Goal: Task Accomplishment & Management: Manage account settings

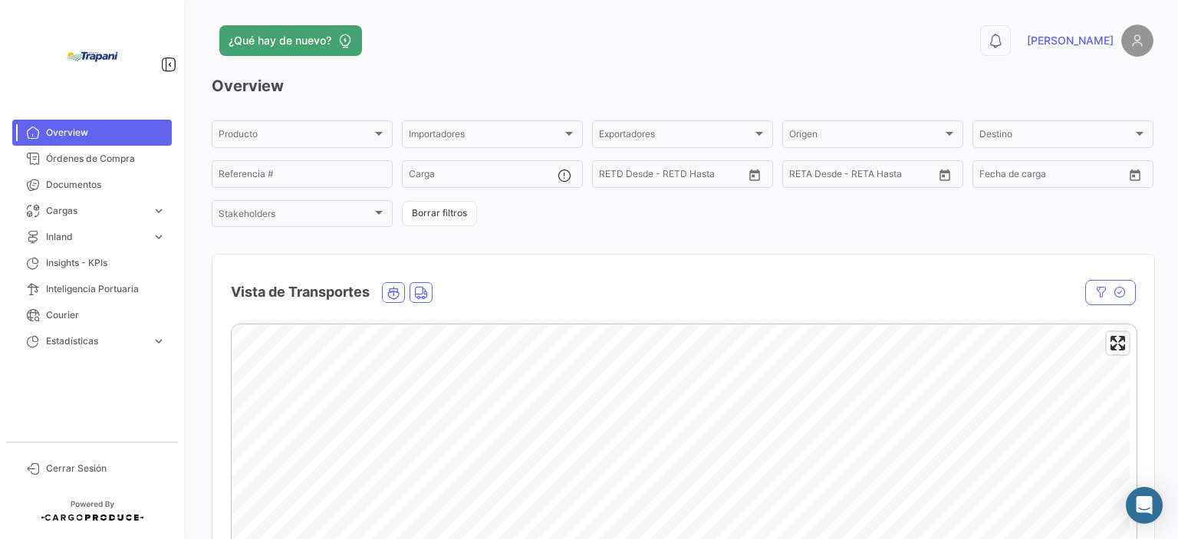
click at [53, 95] on div at bounding box center [92, 57] width 184 height 114
click at [84, 189] on span "Documentos" at bounding box center [106, 185] width 120 height 14
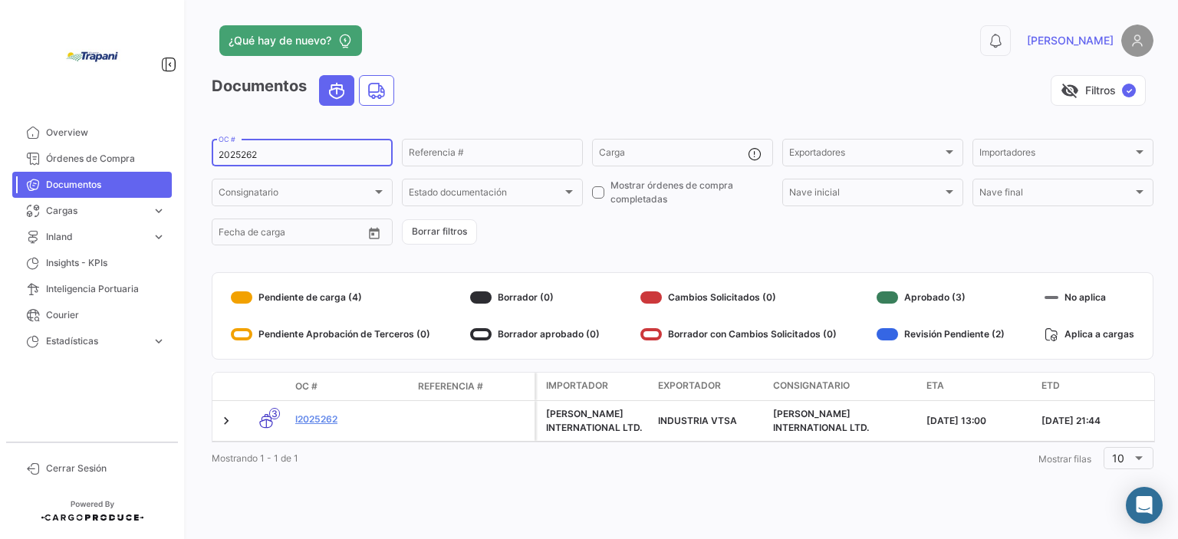
click at [268, 162] on div "2025262 OC #" at bounding box center [302, 152] width 167 height 30
drag, startPoint x: 267, startPoint y: 152, endPoint x: 172, endPoint y: 145, distance: 95.4
click at [172, 145] on mat-sidenav-container "Overview Órdenes de Compra Documentos Cargas expand_more Cargas Marítimas Carga…" at bounding box center [589, 269] width 1178 height 539
type input "279"
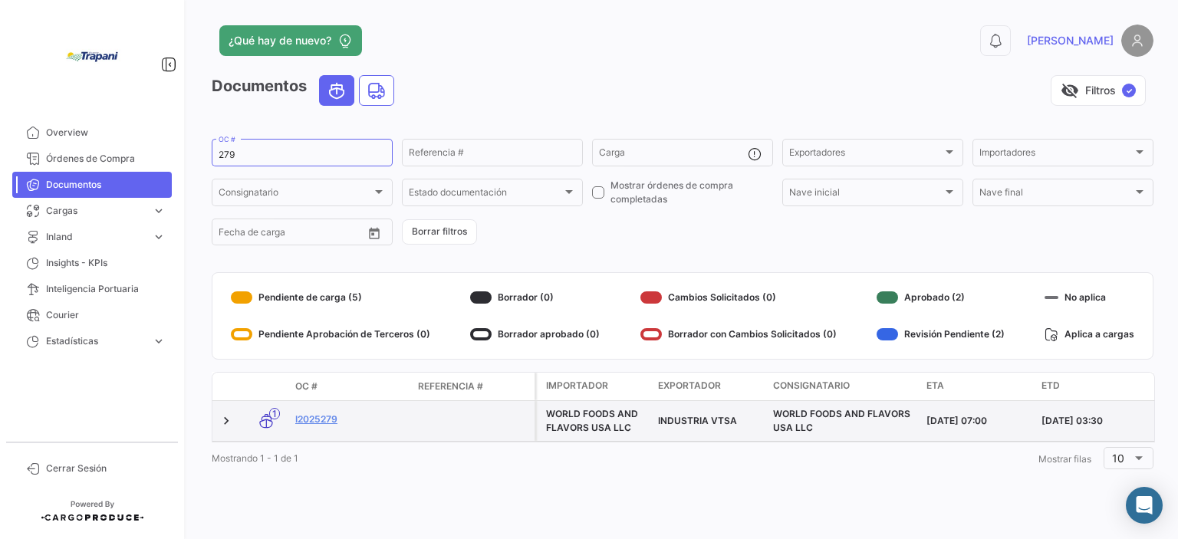
click at [331, 429] on div "I2025279" at bounding box center [350, 422] width 110 height 18
click at [323, 419] on link "I2025279" at bounding box center [350, 420] width 110 height 14
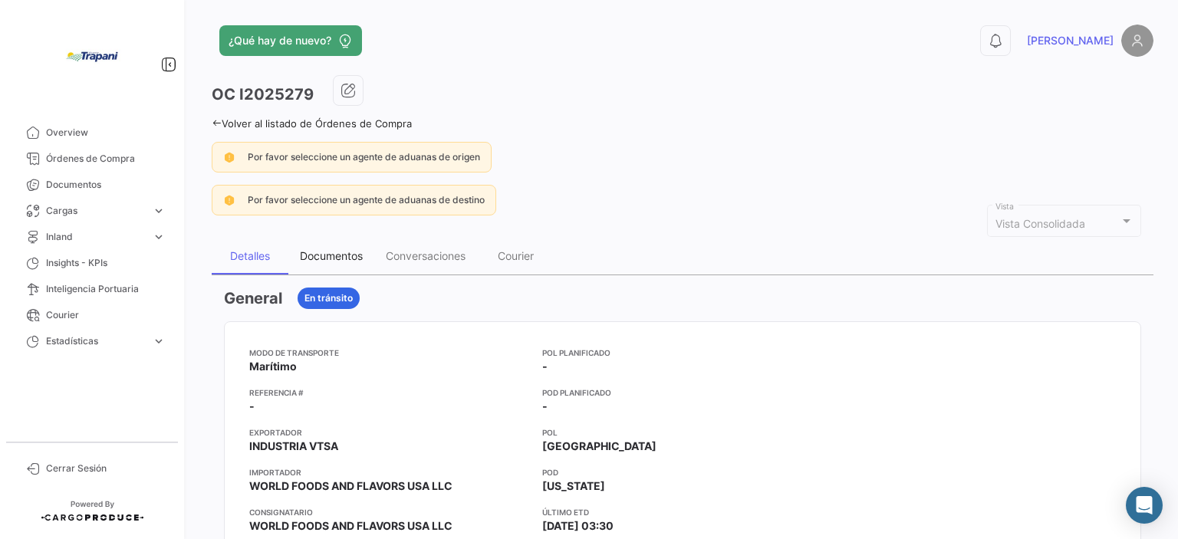
click at [343, 263] on div "Documentos" at bounding box center [331, 256] width 86 height 37
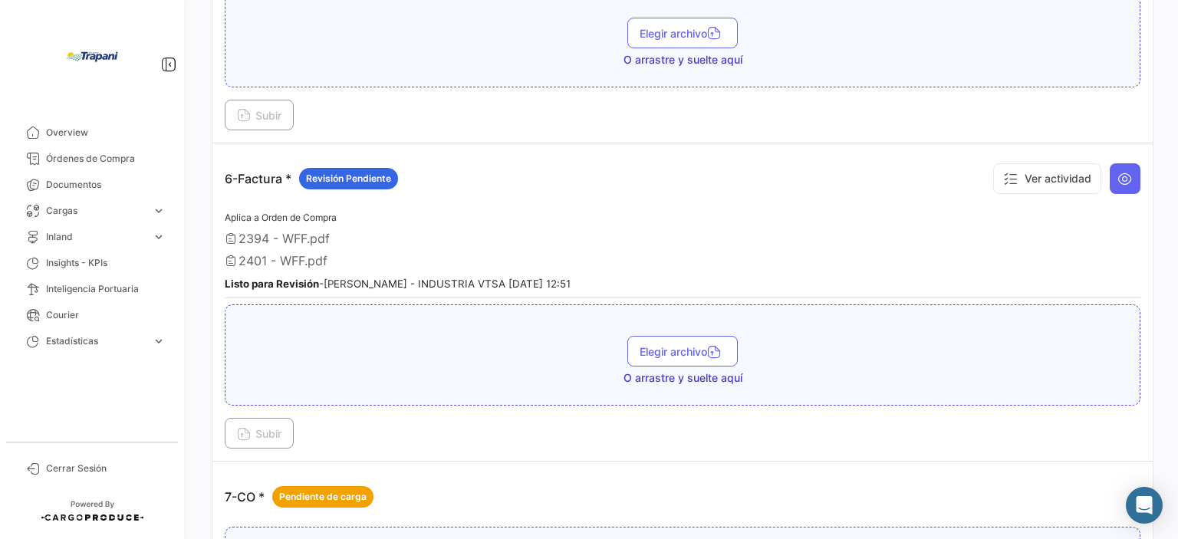
scroll to position [1534, 0]
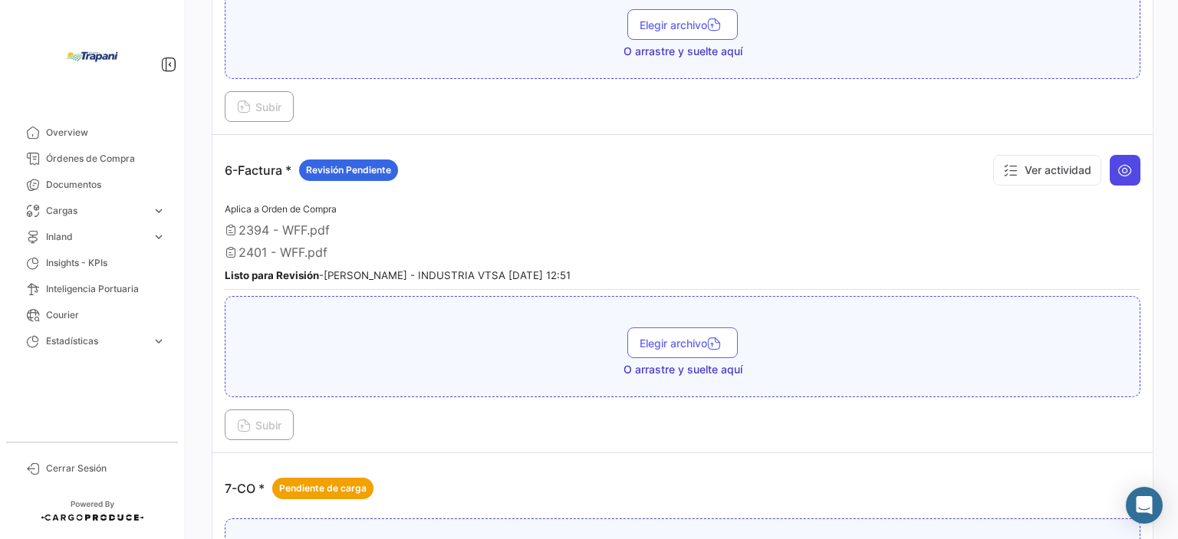
click at [1119, 163] on icon at bounding box center [1125, 170] width 15 height 15
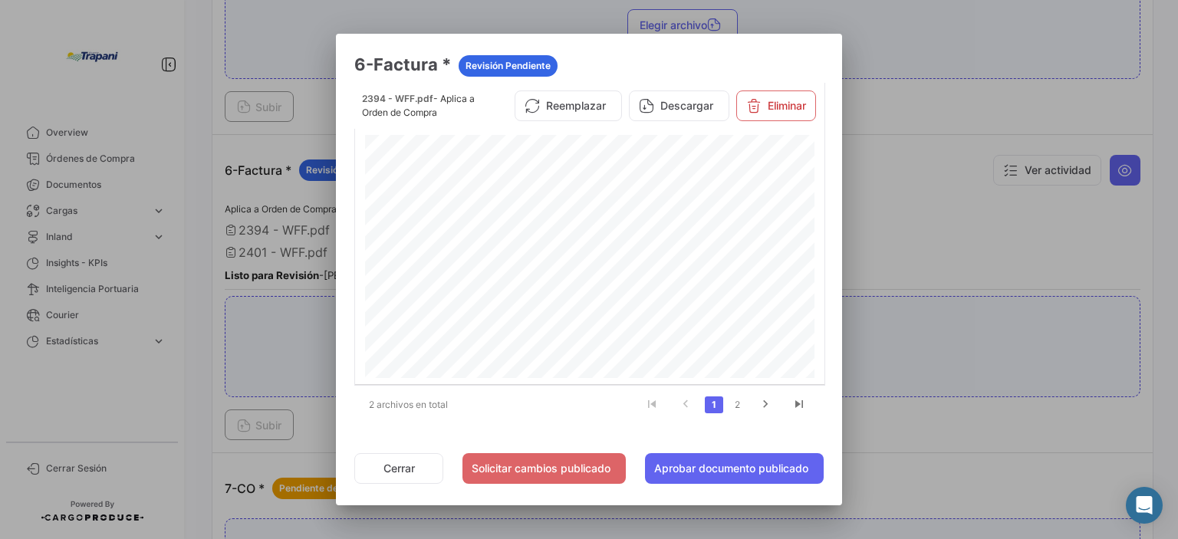
click at [890, 232] on div at bounding box center [589, 269] width 1178 height 539
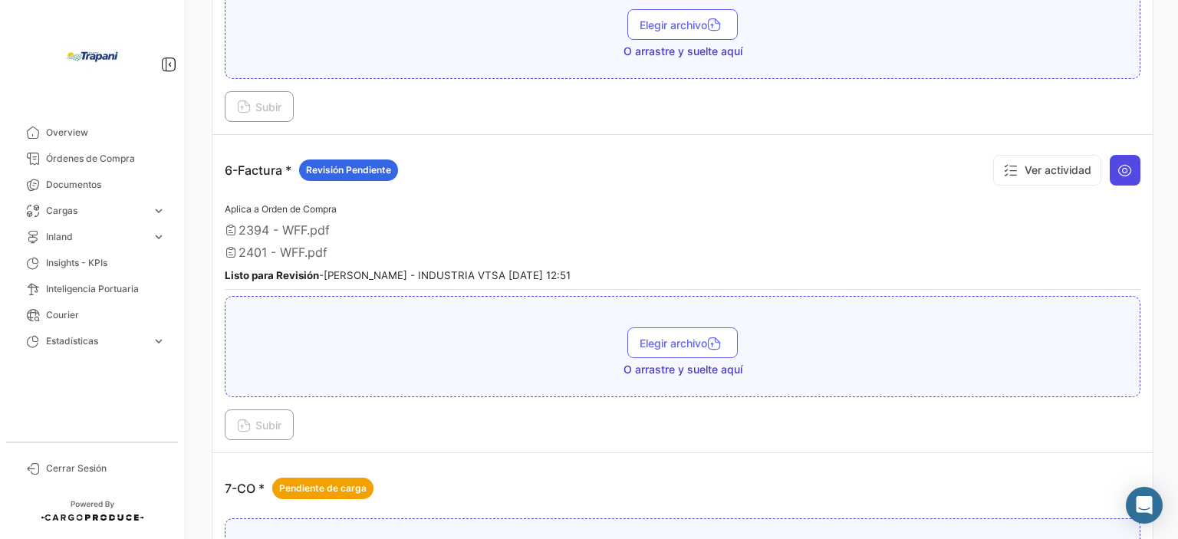
click at [1118, 163] on icon at bounding box center [1125, 170] width 15 height 15
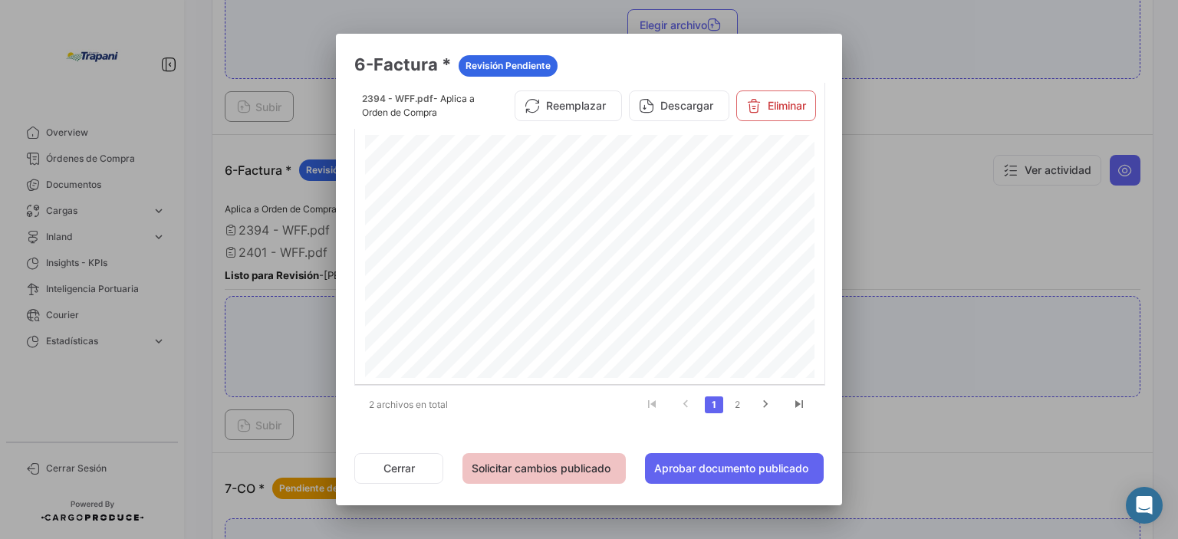
click at [532, 469] on button "Solicitar cambios publicado" at bounding box center [544, 468] width 163 height 31
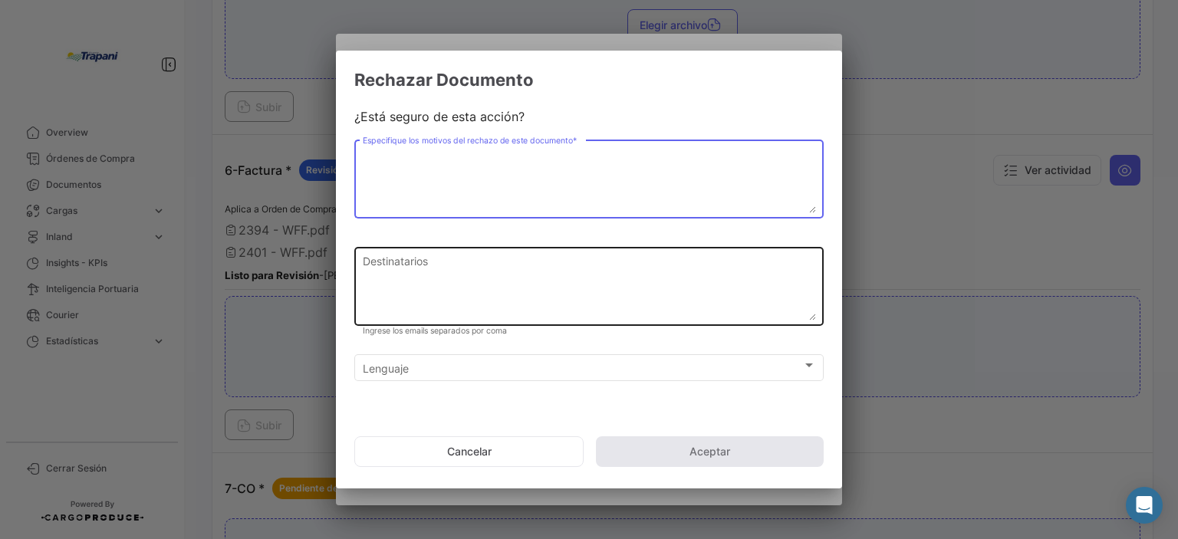
click at [479, 260] on textarea "Destinatarios" at bounding box center [589, 287] width 453 height 68
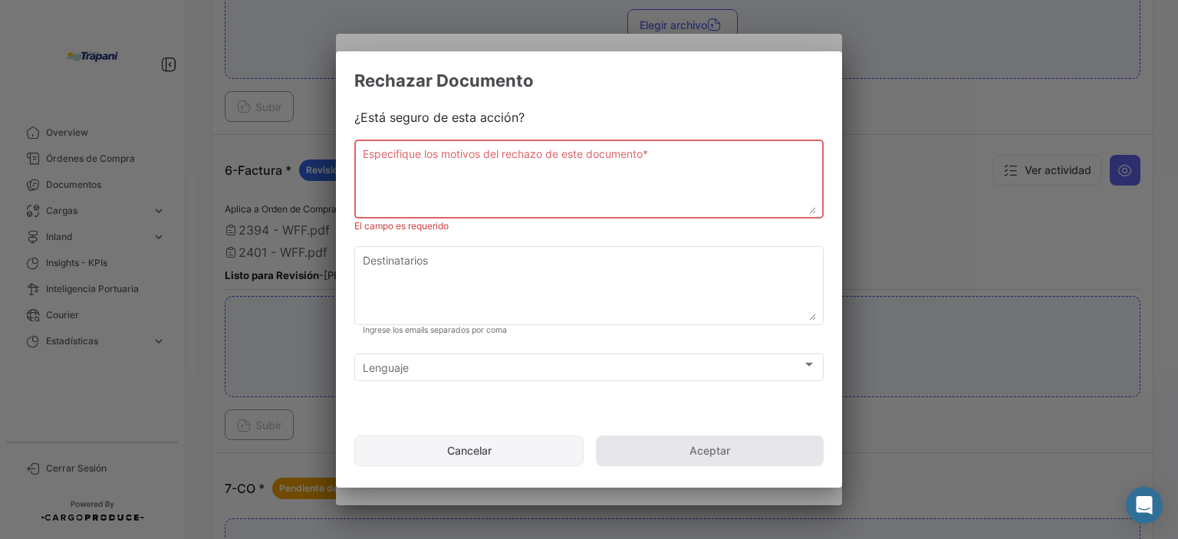
click at [453, 449] on button "Cancelar" at bounding box center [468, 451] width 229 height 31
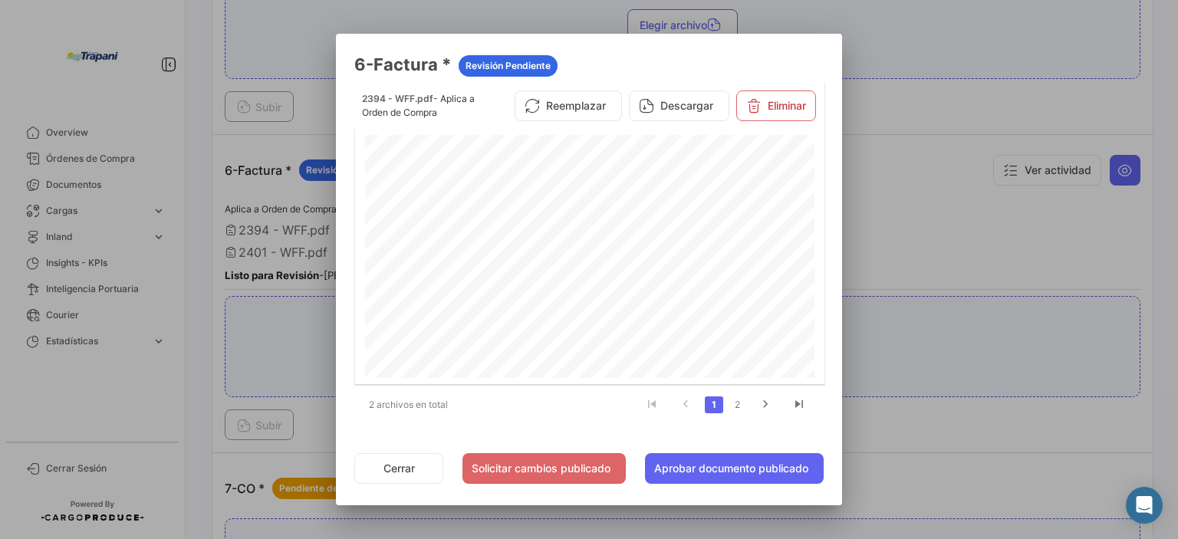
click at [1049, 235] on div at bounding box center [589, 269] width 1178 height 539
